Goal: Find contact information: Find contact information

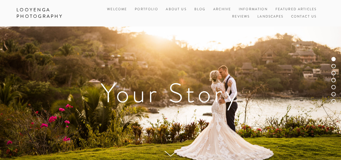
click at [300, 16] on link "Contact Us" at bounding box center [304, 16] width 26 height 7
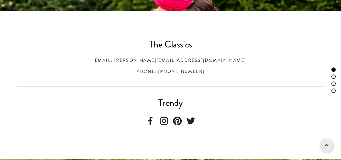
scroll to position [151, 0]
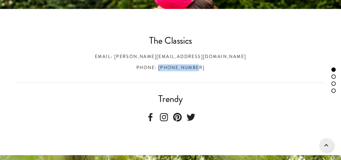
drag, startPoint x: 201, startPoint y: 67, endPoint x: 165, endPoint y: 67, distance: 35.8
click at [165, 67] on h3 "Phone: 208.651.0443" at bounding box center [170, 67] width 308 height 7
copy h3 "208.651.0443"
